Goal: Information Seeking & Learning: Check status

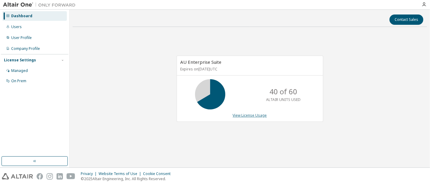
click at [256, 117] on link "View License Usage" at bounding box center [250, 115] width 34 height 5
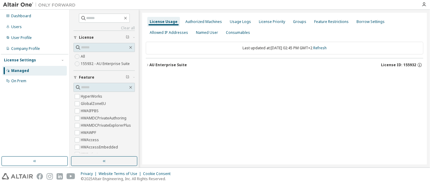
click at [153, 66] on div "AU Enterprise Suite" at bounding box center [168, 65] width 38 height 5
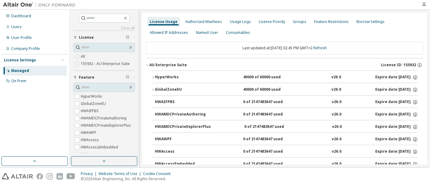
click at [148, 63] on button "AU Enterprise Suite License ID: 155932" at bounding box center [285, 64] width 278 height 13
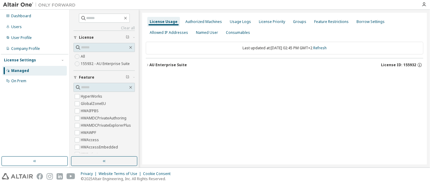
click at [148, 63] on button "AU Enterprise Suite License ID: 155932" at bounding box center [285, 64] width 278 height 13
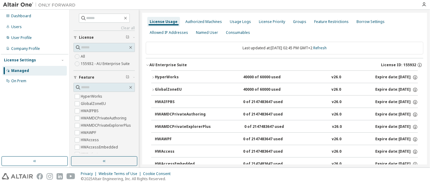
click at [155, 79] on div "HyperWorks" at bounding box center [182, 77] width 54 height 5
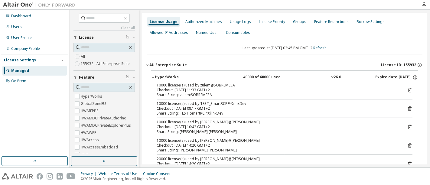
scroll to position [34, 0]
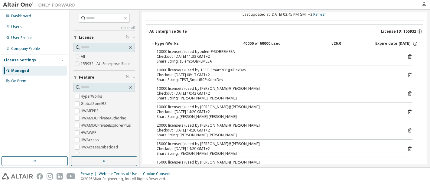
click at [154, 43] on icon "button" at bounding box center [153, 44] width 4 height 4
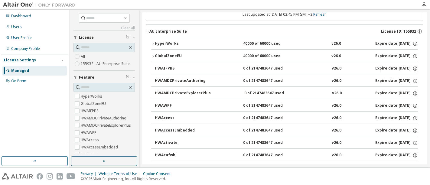
click at [154, 53] on button "GlobalZoneEU 40000 of 60000 used v26.0 Expire date: [DATE]" at bounding box center [284, 56] width 267 height 13
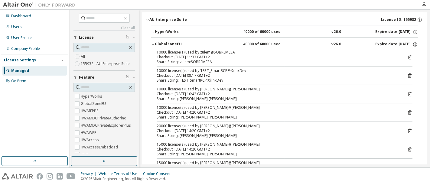
scroll to position [0, 0]
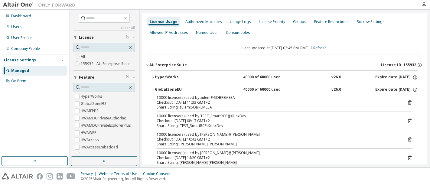
click at [161, 22] on div "License Usage" at bounding box center [164, 21] width 28 height 5
click at [148, 64] on icon "button" at bounding box center [148, 65] width 4 height 4
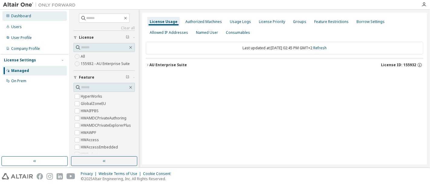
click at [27, 12] on div "Dashboard" at bounding box center [34, 16] width 64 height 10
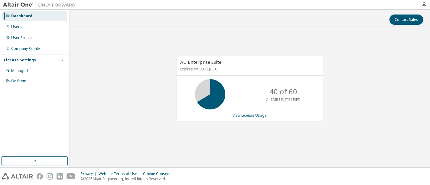
click at [258, 116] on link "View License Usage" at bounding box center [250, 115] width 34 height 5
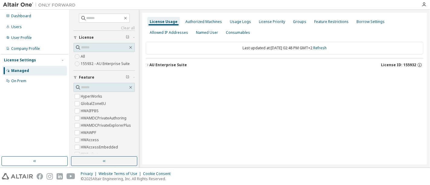
click at [20, 21] on div "Dashboard Users User Profile Company Profile License Settings Managed On Prem" at bounding box center [34, 49] width 67 height 76
click at [20, 16] on div "Dashboard" at bounding box center [21, 16] width 20 height 5
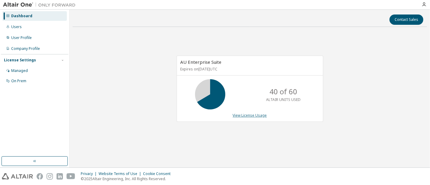
click at [242, 113] on link "View License Usage" at bounding box center [250, 115] width 34 height 5
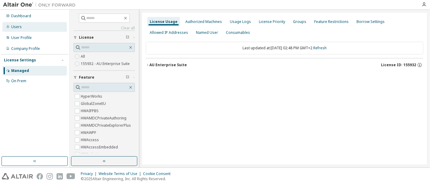
click at [21, 28] on div "Users" at bounding box center [34, 27] width 64 height 10
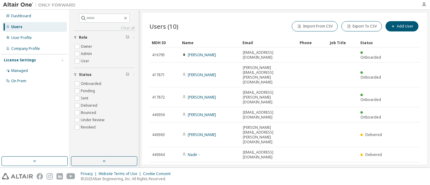
scroll to position [14, 0]
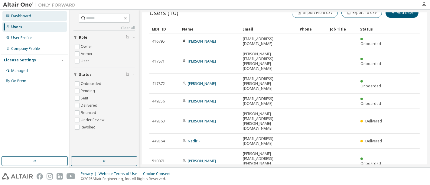
click at [28, 17] on div "Dashboard" at bounding box center [21, 16] width 20 height 5
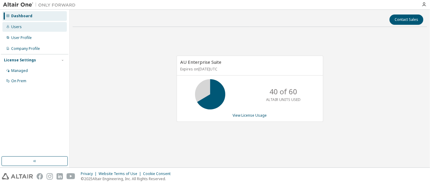
click at [16, 28] on div "Users" at bounding box center [16, 26] width 11 height 5
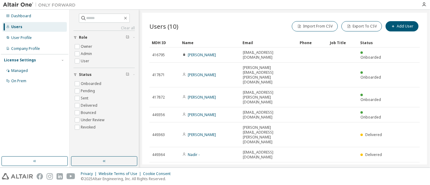
click at [20, 11] on div "Dashboard Users User Profile Company Profile License Settings Managed On Prem" at bounding box center [34, 49] width 67 height 76
click at [20, 15] on div "Dashboard" at bounding box center [21, 16] width 20 height 5
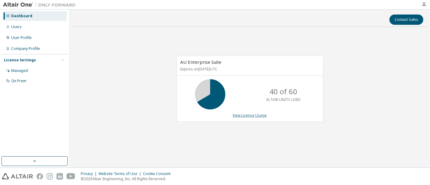
click at [261, 116] on link "View License Usage" at bounding box center [250, 115] width 34 height 5
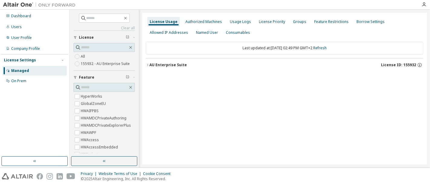
click at [150, 65] on div "AU Enterprise Suite" at bounding box center [168, 65] width 38 height 5
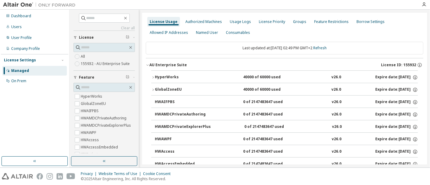
click at [147, 64] on icon "button" at bounding box center [148, 65] width 4 height 4
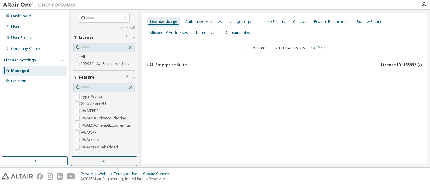
click at [147, 64] on icon "button" at bounding box center [148, 65] width 4 height 4
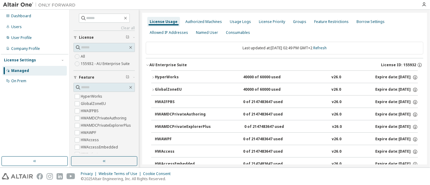
click at [147, 64] on icon "button" at bounding box center [148, 65] width 4 height 4
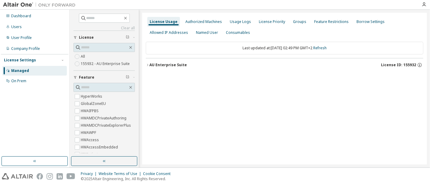
click at [147, 64] on icon "button" at bounding box center [148, 65] width 4 height 4
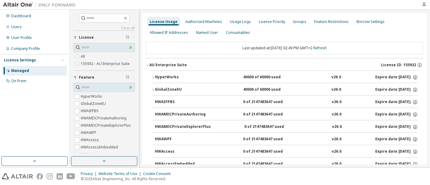
click at [152, 88] on icon "button" at bounding box center [153, 90] width 4 height 4
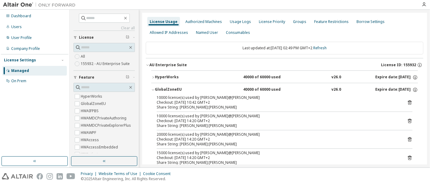
click at [153, 87] on button "GlobalZoneEU 40000 of 60000 used v26.0 Expire date: [DATE]" at bounding box center [284, 89] width 267 height 13
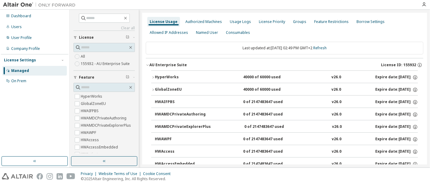
click at [152, 76] on icon "button" at bounding box center [153, 78] width 4 height 4
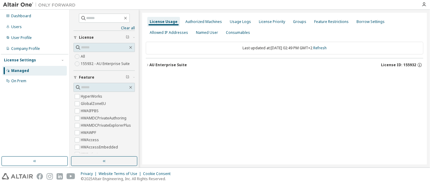
click at [150, 64] on div "AU Enterprise Suite" at bounding box center [168, 65] width 38 height 5
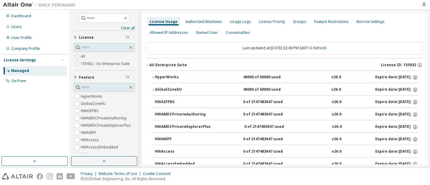
click at [147, 64] on icon "button" at bounding box center [148, 65] width 4 height 4
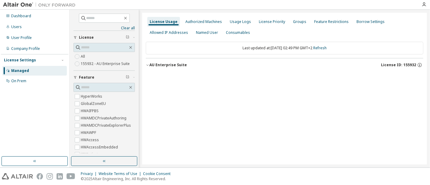
click at [147, 64] on icon "button" at bounding box center [148, 65] width 4 height 4
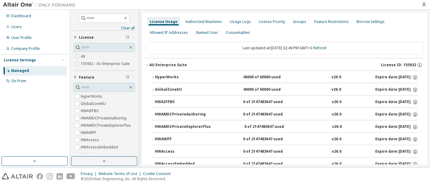
click at [154, 79] on button "HyperWorks 40000 of 60000 used v26.0 Expire date: [DATE]" at bounding box center [284, 77] width 267 height 13
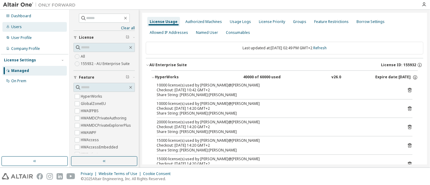
click at [18, 26] on div "Users" at bounding box center [16, 26] width 11 height 5
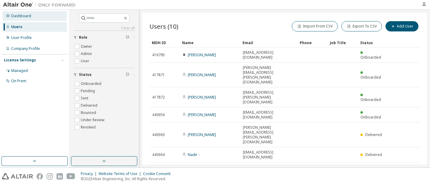
click at [17, 14] on div "Dashboard" at bounding box center [21, 16] width 20 height 5
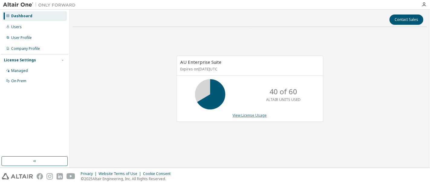
click at [260, 117] on link "View License Usage" at bounding box center [250, 115] width 34 height 5
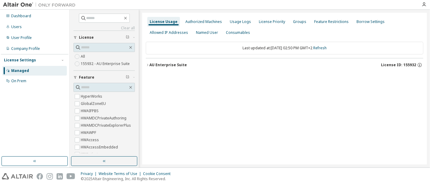
click at [151, 66] on div "AU Enterprise Suite" at bounding box center [168, 65] width 38 height 5
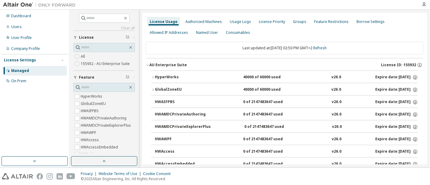
click at [148, 65] on icon "button" at bounding box center [148, 65] width 4 height 4
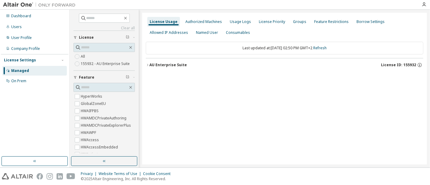
click at [148, 65] on icon "button" at bounding box center [148, 65] width 4 height 4
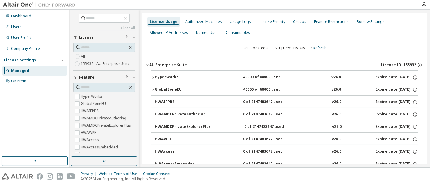
click at [154, 77] on icon "button" at bounding box center [153, 78] width 4 height 4
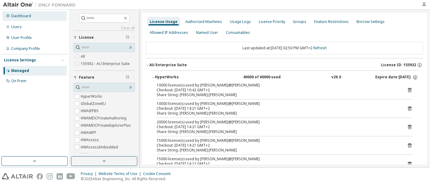
click at [17, 16] on div "Dashboard" at bounding box center [21, 16] width 20 height 5
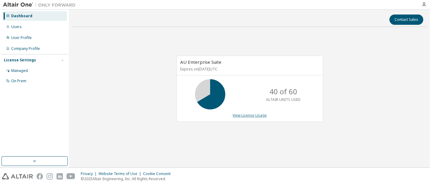
click at [259, 114] on link "View License Usage" at bounding box center [250, 115] width 34 height 5
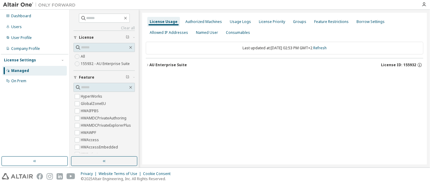
click at [148, 65] on icon "button" at bounding box center [148, 65] width 4 height 4
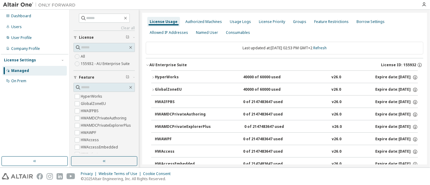
click at [147, 64] on icon "button" at bounding box center [148, 65] width 4 height 4
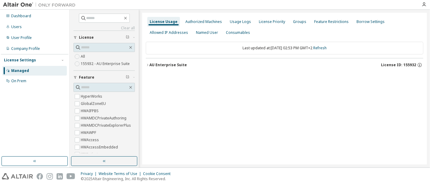
click at [147, 64] on icon "button" at bounding box center [148, 65] width 4 height 4
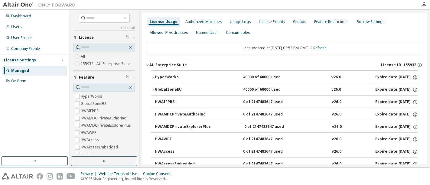
click at [152, 76] on icon "button" at bounding box center [153, 78] width 4 height 4
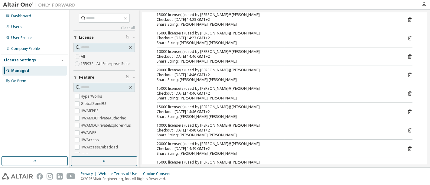
scroll to position [134, 0]
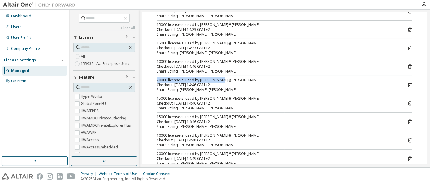
drag, startPoint x: 156, startPoint y: 79, endPoint x: 224, endPoint y: 78, distance: 67.8
click at [224, 78] on div "20000 license(s) used by [PERSON_NAME]@[PERSON_NAME]" at bounding box center [277, 80] width 241 height 5
click at [222, 79] on div "20000 license(s) used by [PERSON_NAME]@[PERSON_NAME]" at bounding box center [277, 80] width 241 height 5
drag, startPoint x: 221, startPoint y: 80, endPoint x: 152, endPoint y: 80, distance: 68.7
click at [152, 80] on div "10000 license(s) used by TEST_SmartRCP@XilinxDev Checkout: [DATE] 08:17 GMT+2 S…" at bounding box center [284, 86] width 267 height 275
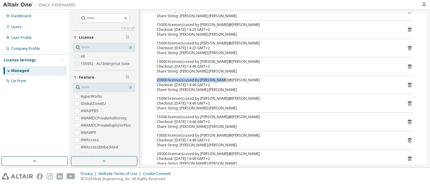
click at [198, 80] on div "20000 license(s) used by [PERSON_NAME]@[PERSON_NAME]" at bounding box center [277, 80] width 241 height 5
drag, startPoint x: 220, startPoint y: 77, endPoint x: 155, endPoint y: 80, distance: 64.8
click at [155, 80] on div "10000 license(s) used by TEST_SmartRCP@XilinxDev Checkout: [DATE] 08:17 GMT+2 S…" at bounding box center [284, 86] width 267 height 275
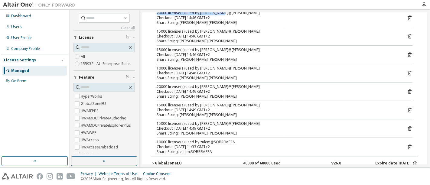
scroll to position [235, 0]
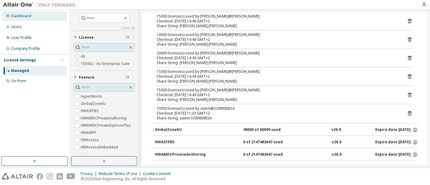
click at [27, 18] on div "Dashboard" at bounding box center [34, 16] width 64 height 10
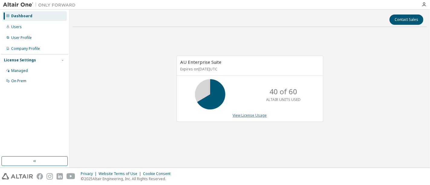
click at [253, 117] on link "View License Usage" at bounding box center [250, 115] width 34 height 5
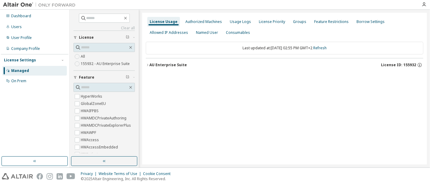
click at [148, 65] on icon "button" at bounding box center [147, 65] width 1 height 2
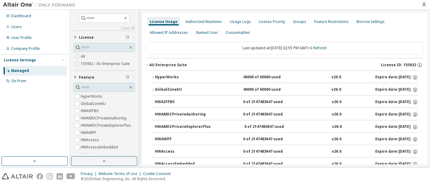
click at [153, 77] on icon "button" at bounding box center [153, 78] width 4 height 4
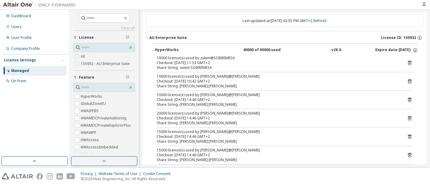
scroll to position [34, 0]
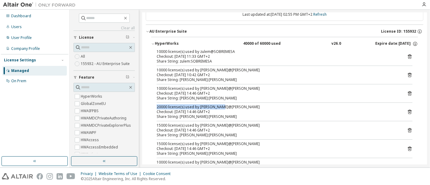
drag, startPoint x: 222, startPoint y: 106, endPoint x: 156, endPoint y: 106, distance: 65.9
click at [156, 106] on div "10000 license(s) used by zulem@SOBREMESA Checkout: [DATE] 11:33 GMT+2 Share Str…" at bounding box center [284, 149] width 267 height 201
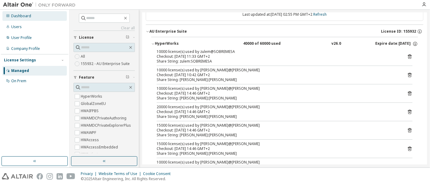
click at [33, 16] on div "Dashboard" at bounding box center [34, 16] width 64 height 10
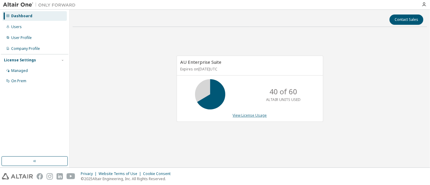
click at [243, 116] on link "View License Usage" at bounding box center [250, 115] width 34 height 5
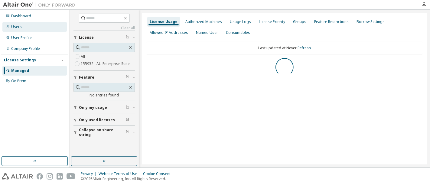
click at [21, 28] on div "Users" at bounding box center [16, 26] width 11 height 5
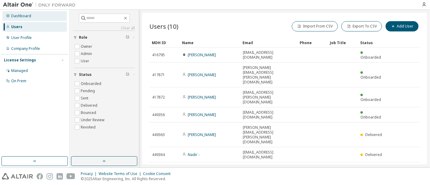
click at [12, 15] on div "Dashboard" at bounding box center [21, 16] width 20 height 5
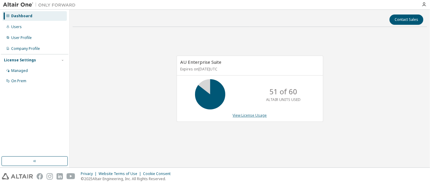
click at [250, 116] on link "View License Usage" at bounding box center [250, 115] width 34 height 5
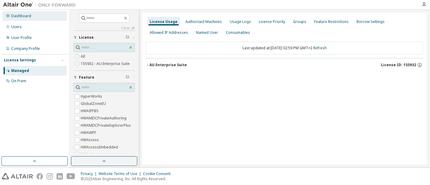
click at [25, 17] on div "Dashboard" at bounding box center [21, 16] width 20 height 5
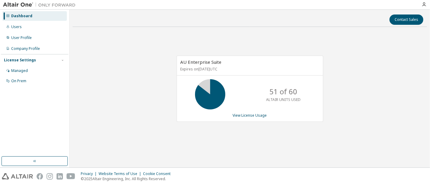
click at [254, 118] on div "AU Enterprise Suite Expires on [DATE] UTC 51 of 60 ALTAIR UNITS USED View Licen…" at bounding box center [250, 89] width 147 height 66
click at [253, 118] on div "AU Enterprise Suite Expires on [DATE] UTC 51 of 60 ALTAIR UNITS USED View Licen…" at bounding box center [250, 89] width 147 height 66
click at [251, 116] on link "View License Usage" at bounding box center [250, 115] width 34 height 5
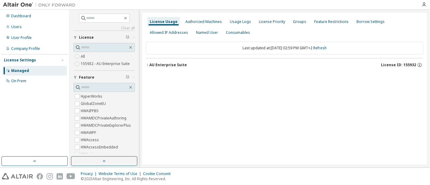
click at [148, 64] on icon "button" at bounding box center [148, 65] width 4 height 4
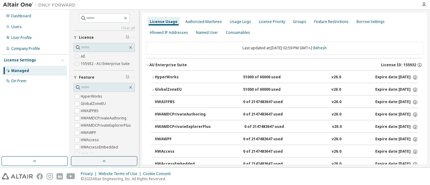
click at [148, 64] on icon "button" at bounding box center [148, 65] width 4 height 4
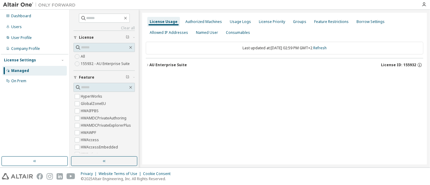
click at [148, 64] on icon "button" at bounding box center [148, 65] width 4 height 4
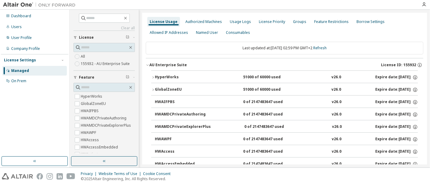
click at [153, 76] on icon "button" at bounding box center [152, 77] width 1 height 2
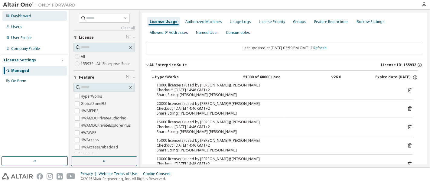
click at [31, 18] on div "Dashboard" at bounding box center [34, 16] width 64 height 10
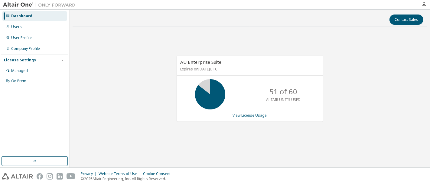
click at [239, 116] on link "View License Usage" at bounding box center [250, 115] width 34 height 5
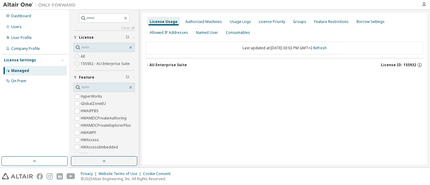
click at [151, 64] on div "AU Enterprise Suite" at bounding box center [168, 65] width 38 height 5
click at [148, 64] on icon "button" at bounding box center [148, 65] width 4 height 4
drag, startPoint x: 146, startPoint y: 63, endPoint x: 149, endPoint y: 63, distance: 3.0
click at [146, 64] on button "AU Enterprise Suite License ID: 155932" at bounding box center [285, 64] width 278 height 13
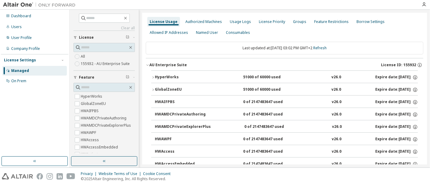
click at [148, 64] on icon "button" at bounding box center [148, 65] width 4 height 4
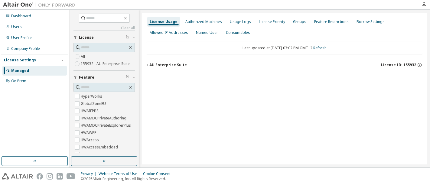
click at [148, 64] on icon "button" at bounding box center [148, 65] width 4 height 4
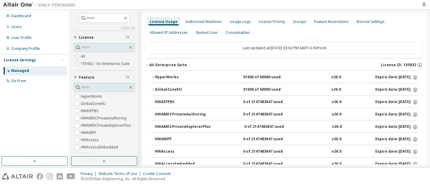
click at [154, 76] on icon "button" at bounding box center [153, 78] width 4 height 4
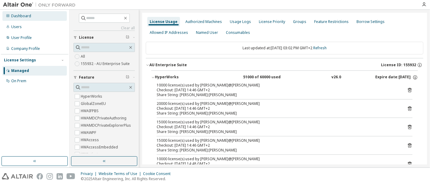
click at [38, 16] on div "Dashboard" at bounding box center [34, 16] width 64 height 10
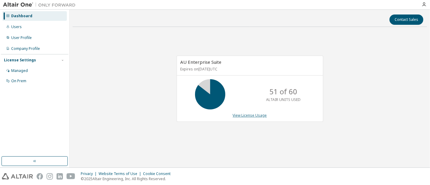
click at [240, 116] on link "View License Usage" at bounding box center [250, 115] width 34 height 5
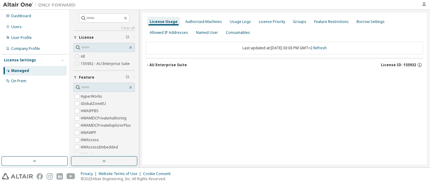
click at [151, 66] on div "AU Enterprise Suite" at bounding box center [168, 65] width 38 height 5
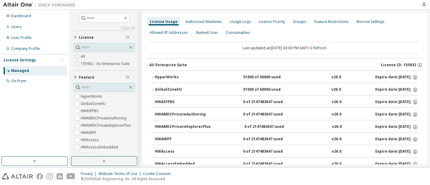
click at [148, 64] on icon "button" at bounding box center [148, 65] width 4 height 4
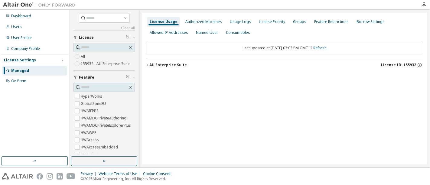
click at [148, 64] on icon "button" at bounding box center [148, 65] width 4 height 4
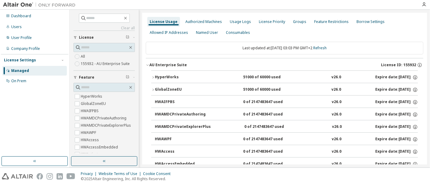
click at [154, 76] on icon "button" at bounding box center [153, 78] width 4 height 4
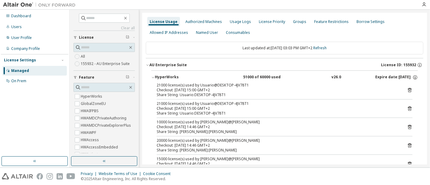
scroll to position [34, 0]
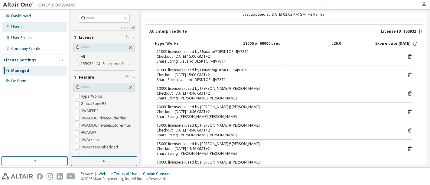
click at [27, 28] on div "Users" at bounding box center [34, 27] width 64 height 10
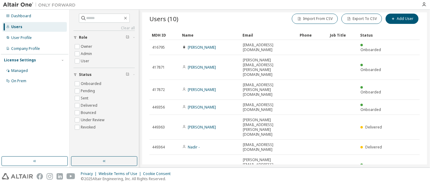
scroll to position [14, 0]
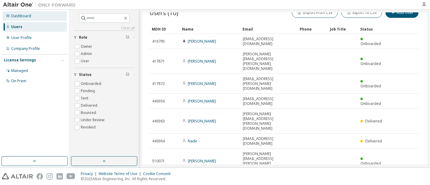
click at [20, 16] on div "Dashboard" at bounding box center [21, 16] width 20 height 5
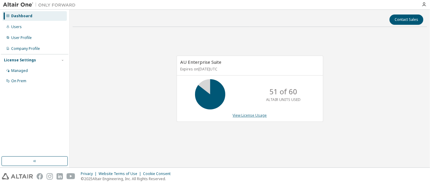
click at [255, 114] on link "View License Usage" at bounding box center [250, 115] width 34 height 5
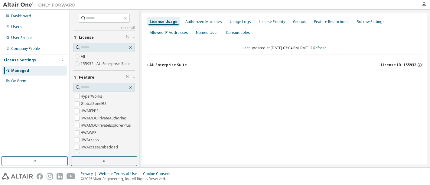
click at [148, 64] on icon "button" at bounding box center [148, 65] width 4 height 4
click at [147, 64] on icon "button" at bounding box center [148, 65] width 4 height 4
click at [148, 64] on icon "button" at bounding box center [148, 65] width 4 height 4
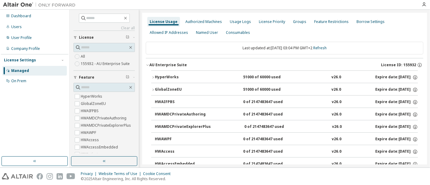
click at [152, 77] on icon "button" at bounding box center [153, 78] width 4 height 4
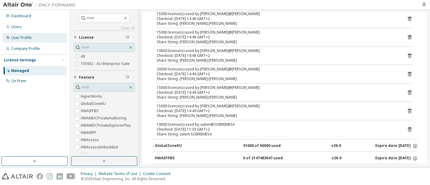
scroll to position [101, 0]
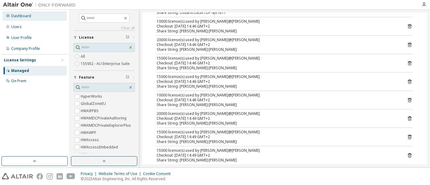
click at [42, 16] on div "Dashboard" at bounding box center [34, 16] width 64 height 10
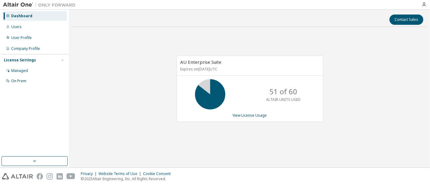
click at [250, 106] on div "51 of 60 ALTAIR UNITS USED" at bounding box center [250, 94] width 146 height 30
click at [249, 114] on link "View License Usage" at bounding box center [250, 115] width 34 height 5
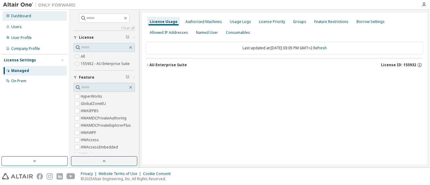
click at [23, 19] on div "Dashboard" at bounding box center [34, 16] width 64 height 10
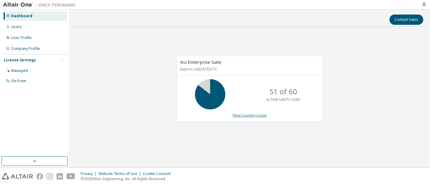
click at [244, 116] on link "View License Usage" at bounding box center [250, 115] width 34 height 5
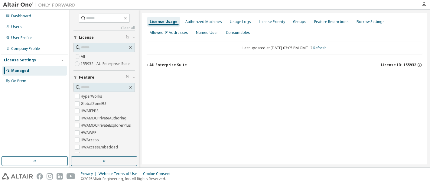
click at [149, 64] on div "AU Enterprise Suite" at bounding box center [168, 65] width 38 height 5
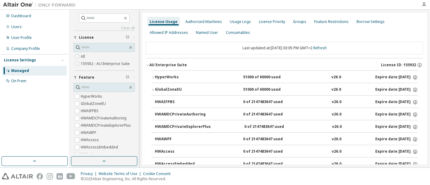
click at [151, 75] on button "HyperWorks 51000 of 60000 used v26.0 Expire date: [DATE]" at bounding box center [284, 77] width 267 height 13
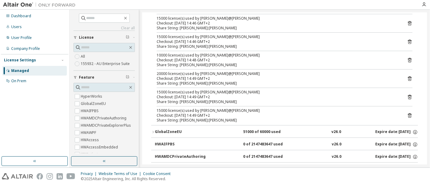
scroll to position [168, 0]
